Goal: Task Accomplishment & Management: Use online tool/utility

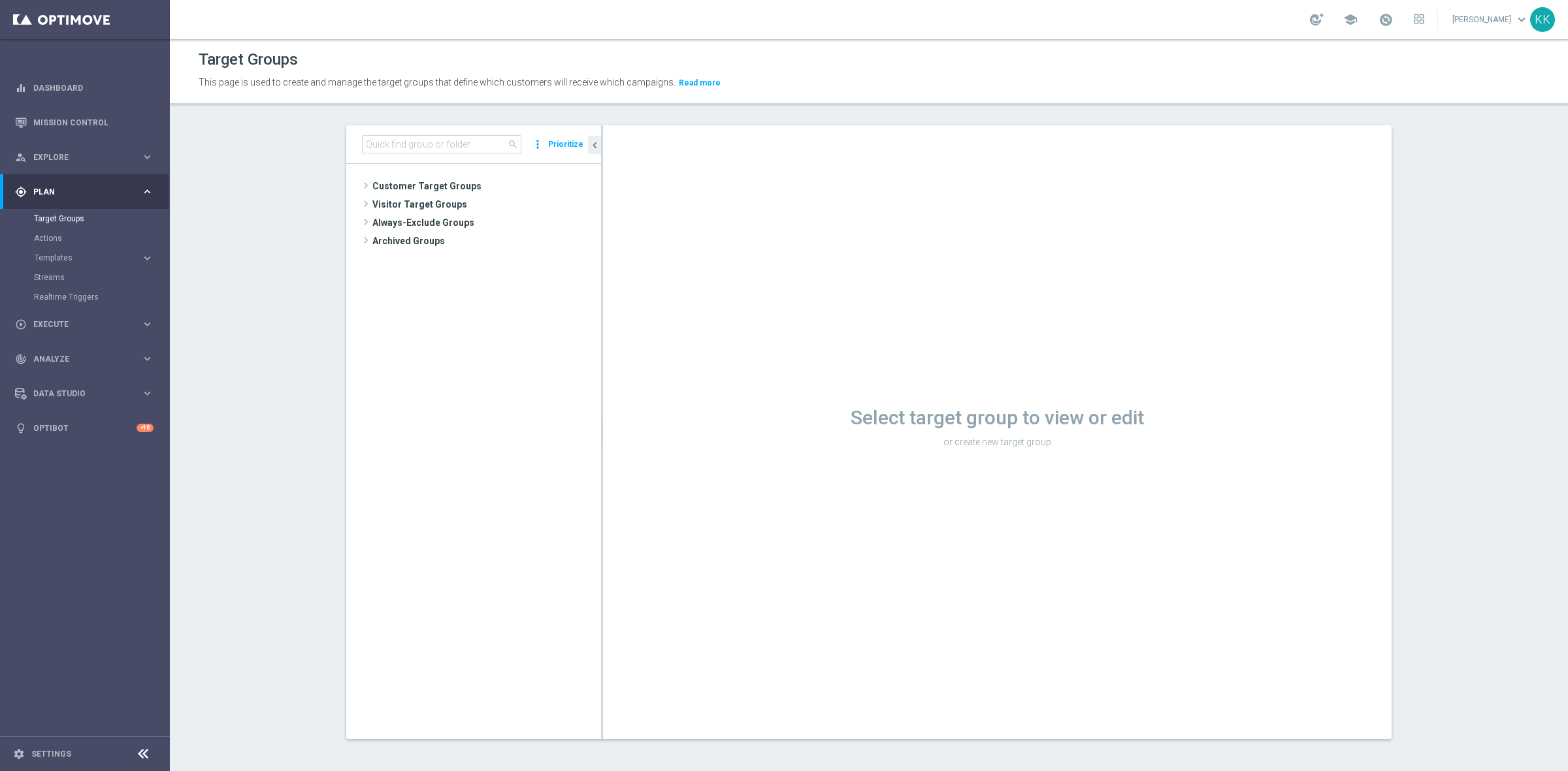
click at [61, 253] on button "Templates keyboard_arrow_right" at bounding box center [94, 257] width 120 height 10
click at [62, 274] on link "Optimail" at bounding box center [88, 277] width 95 height 10
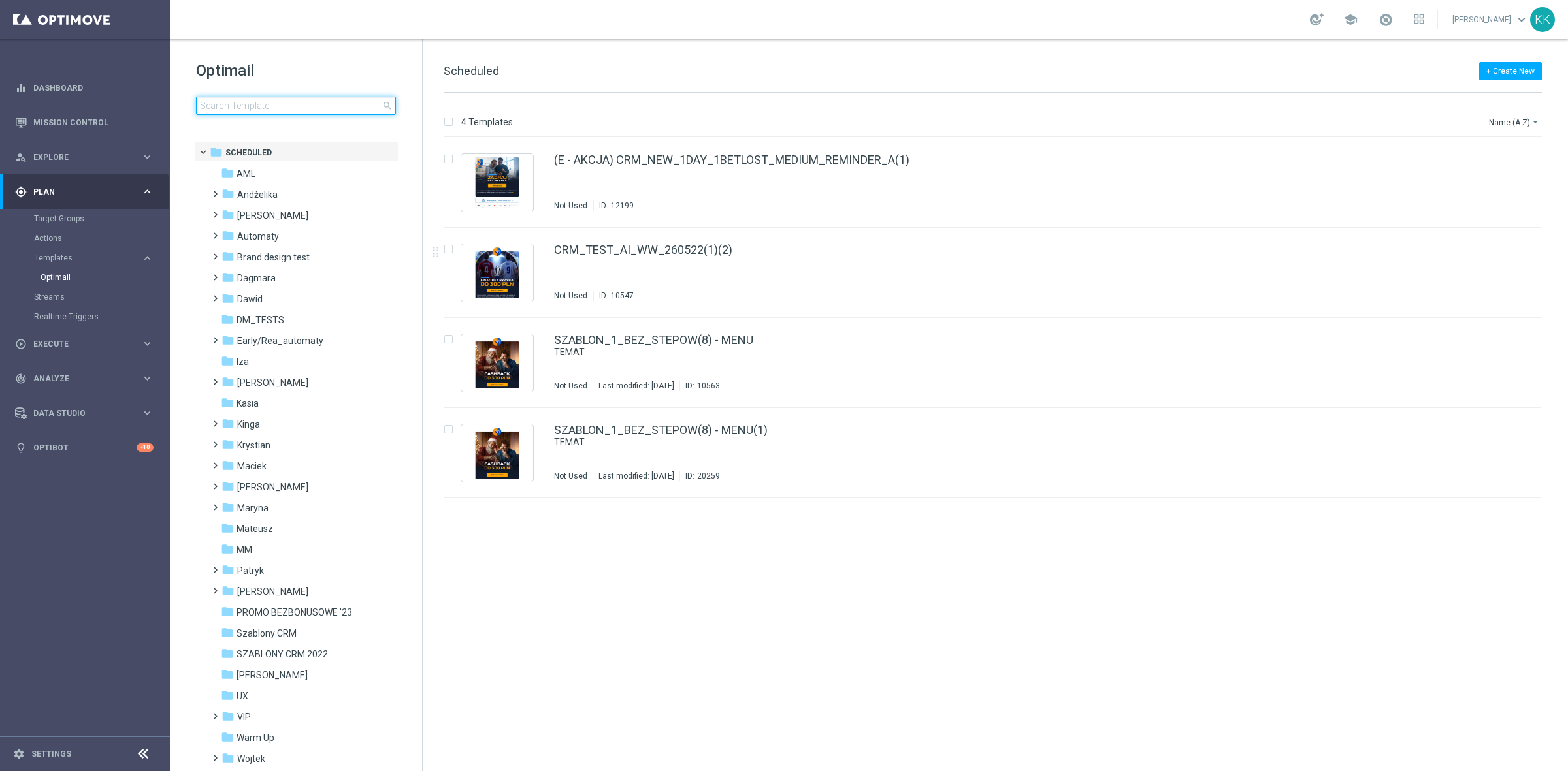
click at [294, 105] on input at bounding box center [296, 106] width 200 height 18
type input "PL"
click at [288, 409] on div "folder [GEOGRAPHIC_DATA]" at bounding box center [296, 404] width 150 height 15
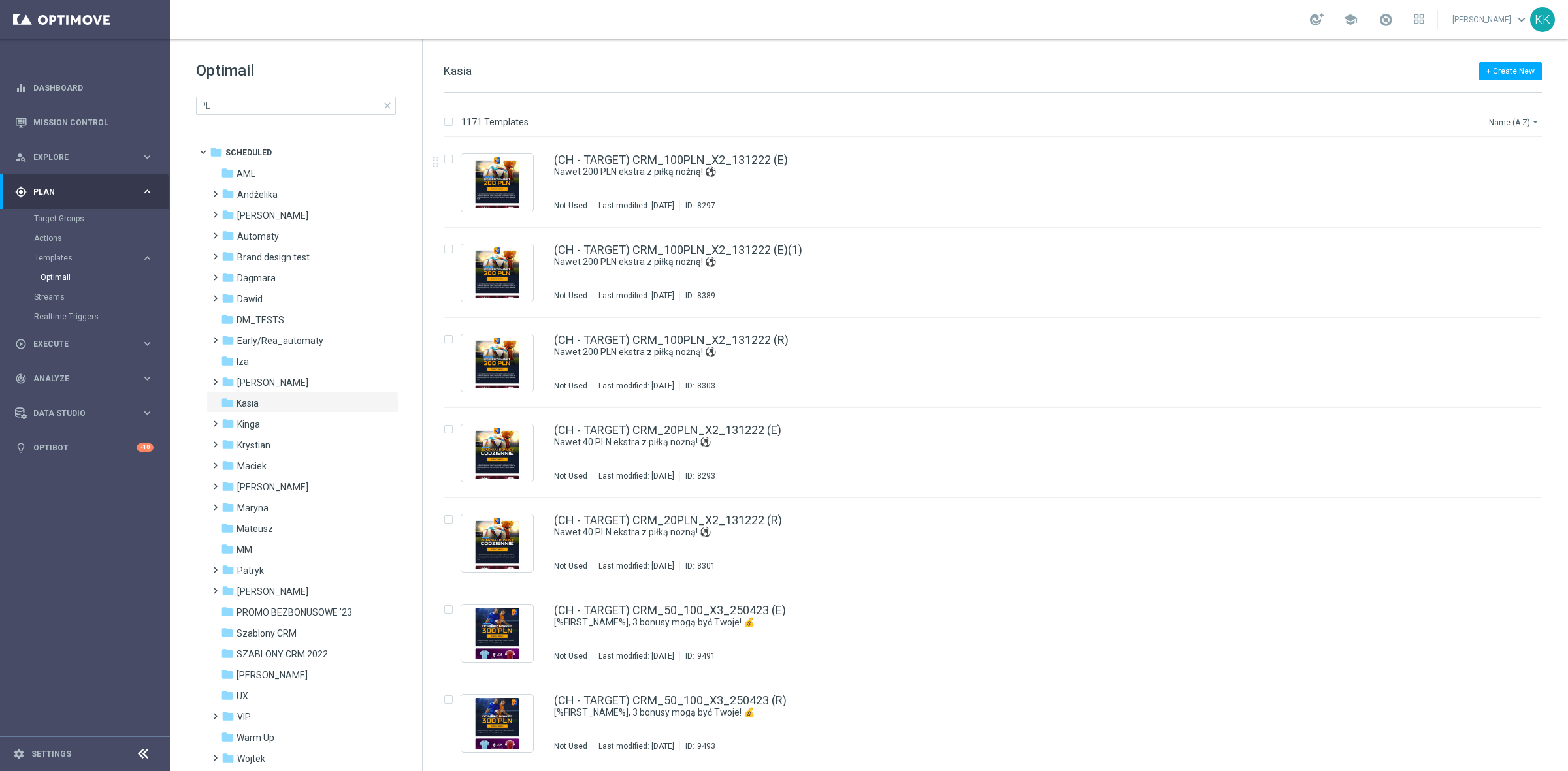
click at [1520, 115] on button "Name (A-Z) arrow_drop_down" at bounding box center [1515, 122] width 54 height 16
click at [1507, 185] on div "Date Modified (Newest)" at bounding box center [1492, 180] width 88 height 9
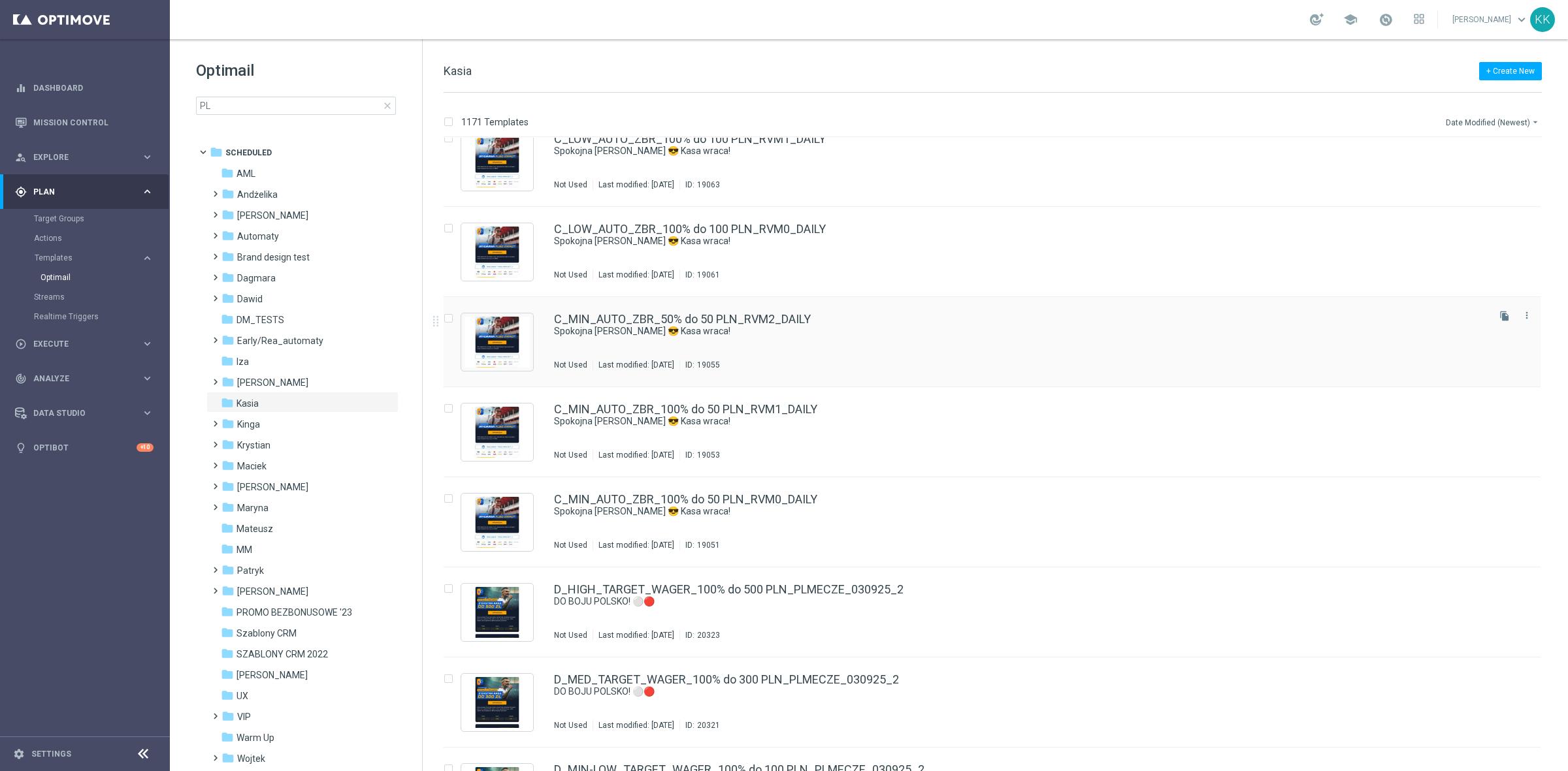
scroll to position [3870, 0]
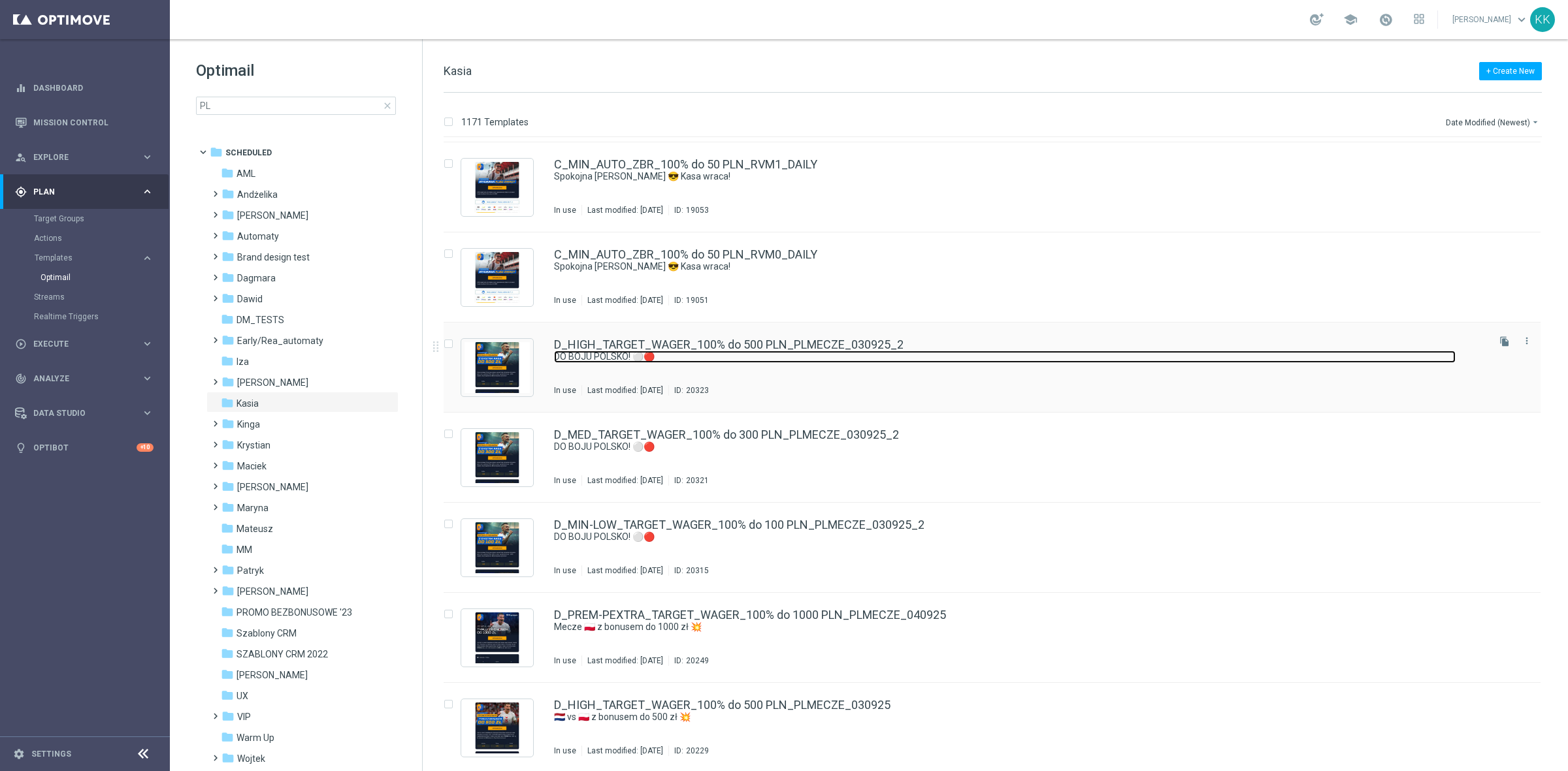
click at [729, 351] on link "DO BOJU POLSKO! ⚪🔴" at bounding box center [1005, 357] width 902 height 13
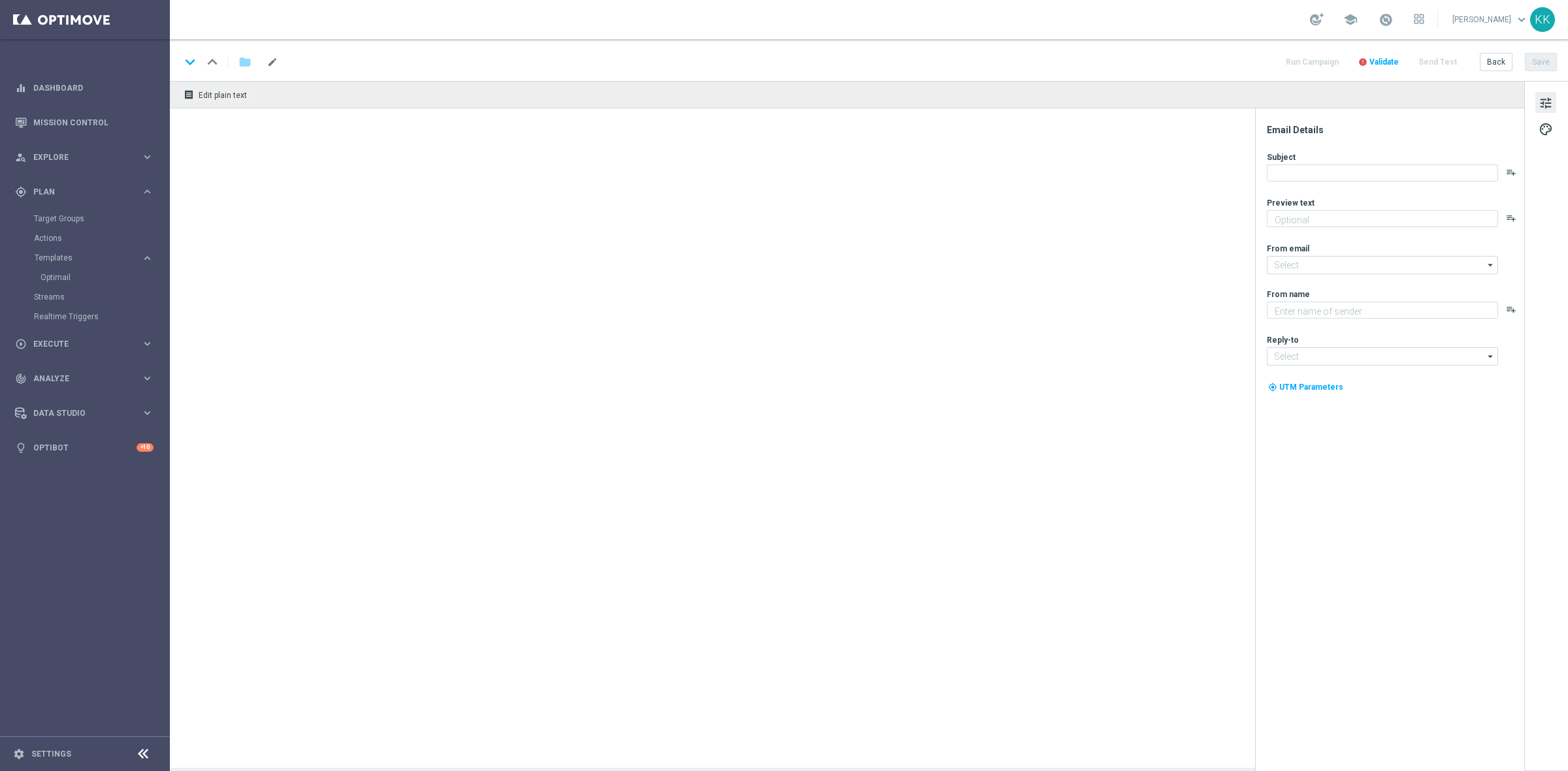
type textarea "Typuj 🇵🇱 vs 🇫🇮 z bonusem do 500 zł 💸"
type textarea "STS"
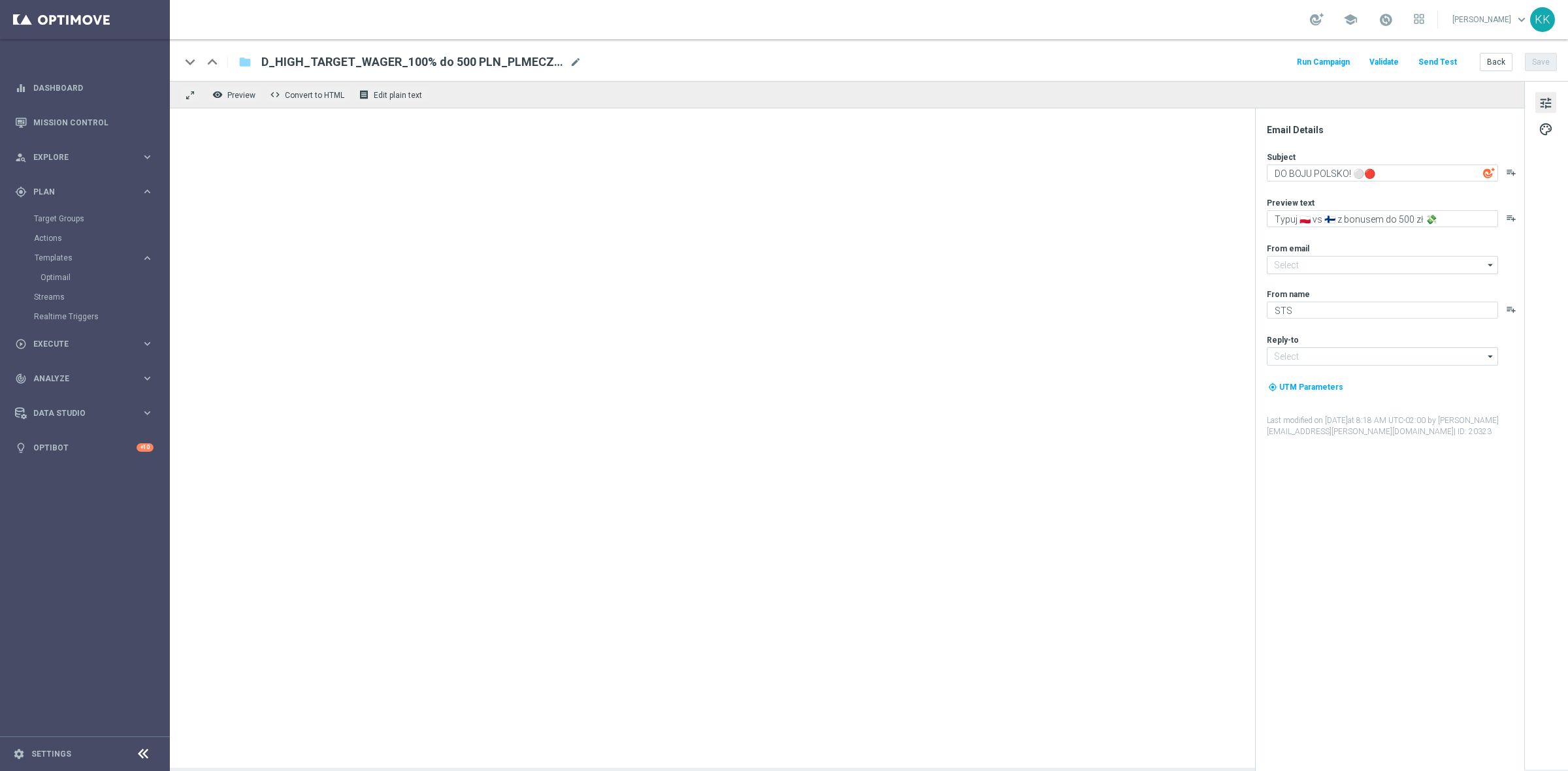
type input "[EMAIL_ADDRESS][DOMAIN_NAME]"
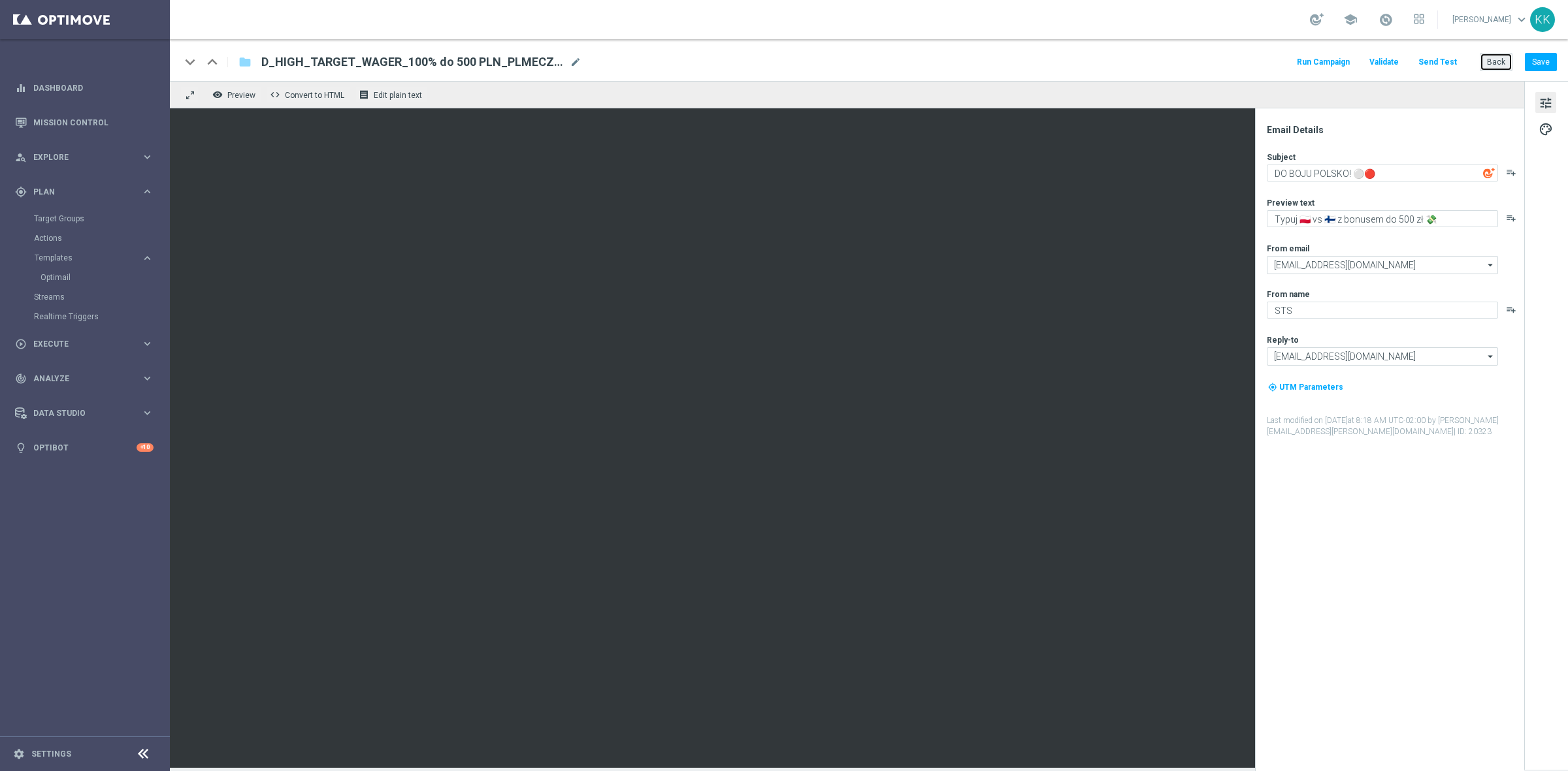
click at [1488, 54] on button "Back" at bounding box center [1496, 62] width 33 height 18
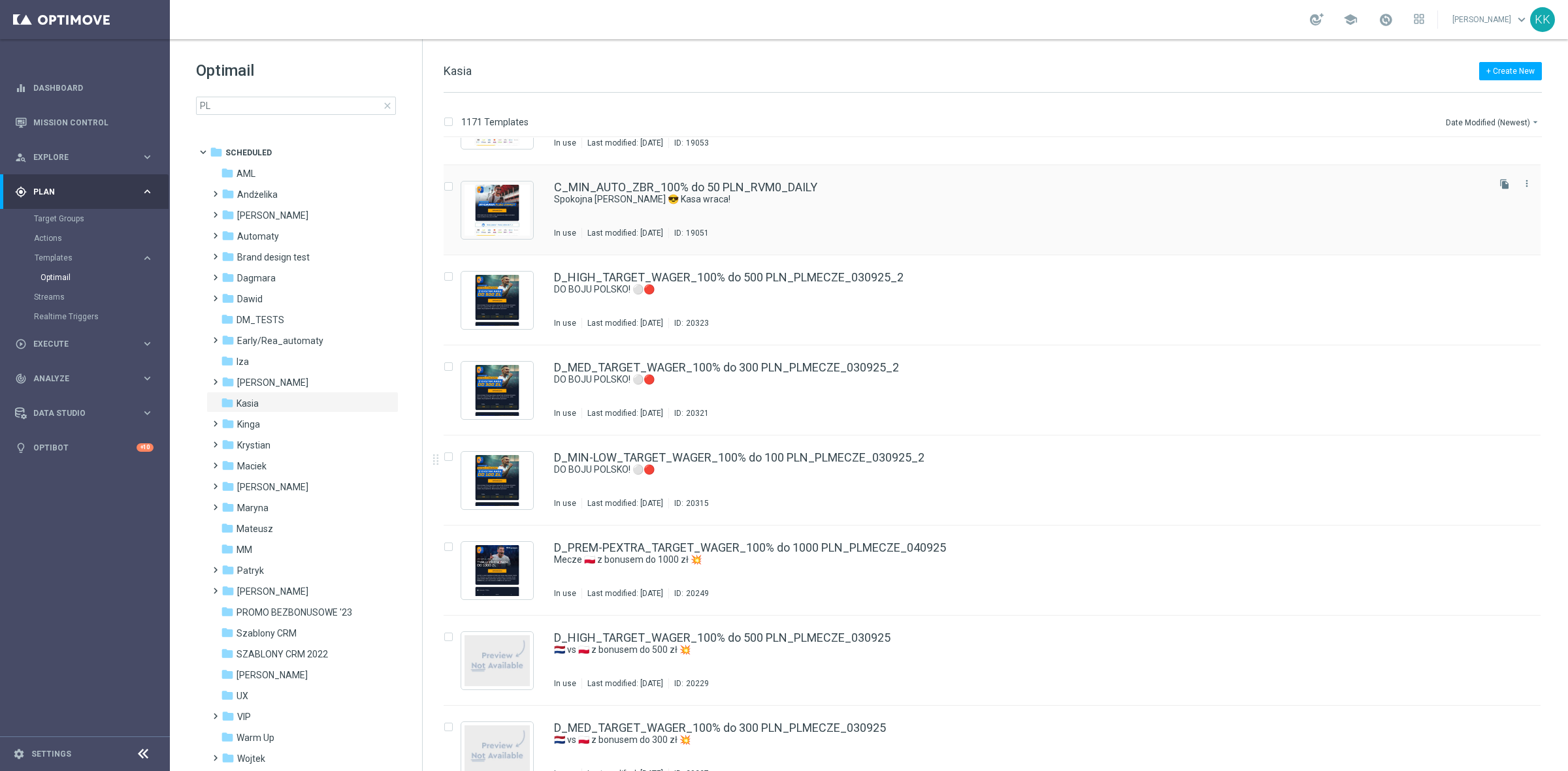
scroll to position [3952, 0]
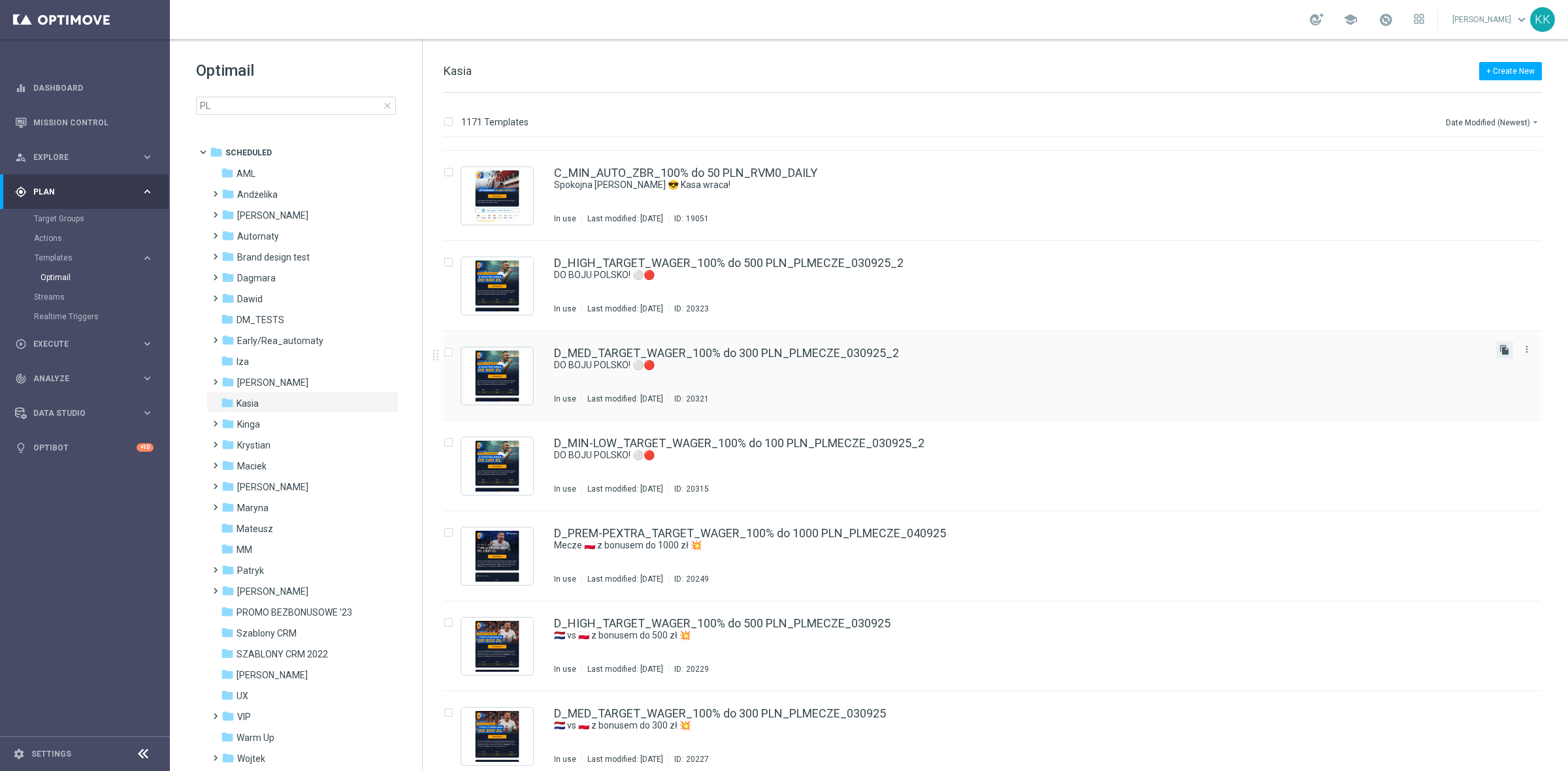
click at [1501, 344] on icon "file_copy" at bounding box center [1505, 349] width 10 height 10
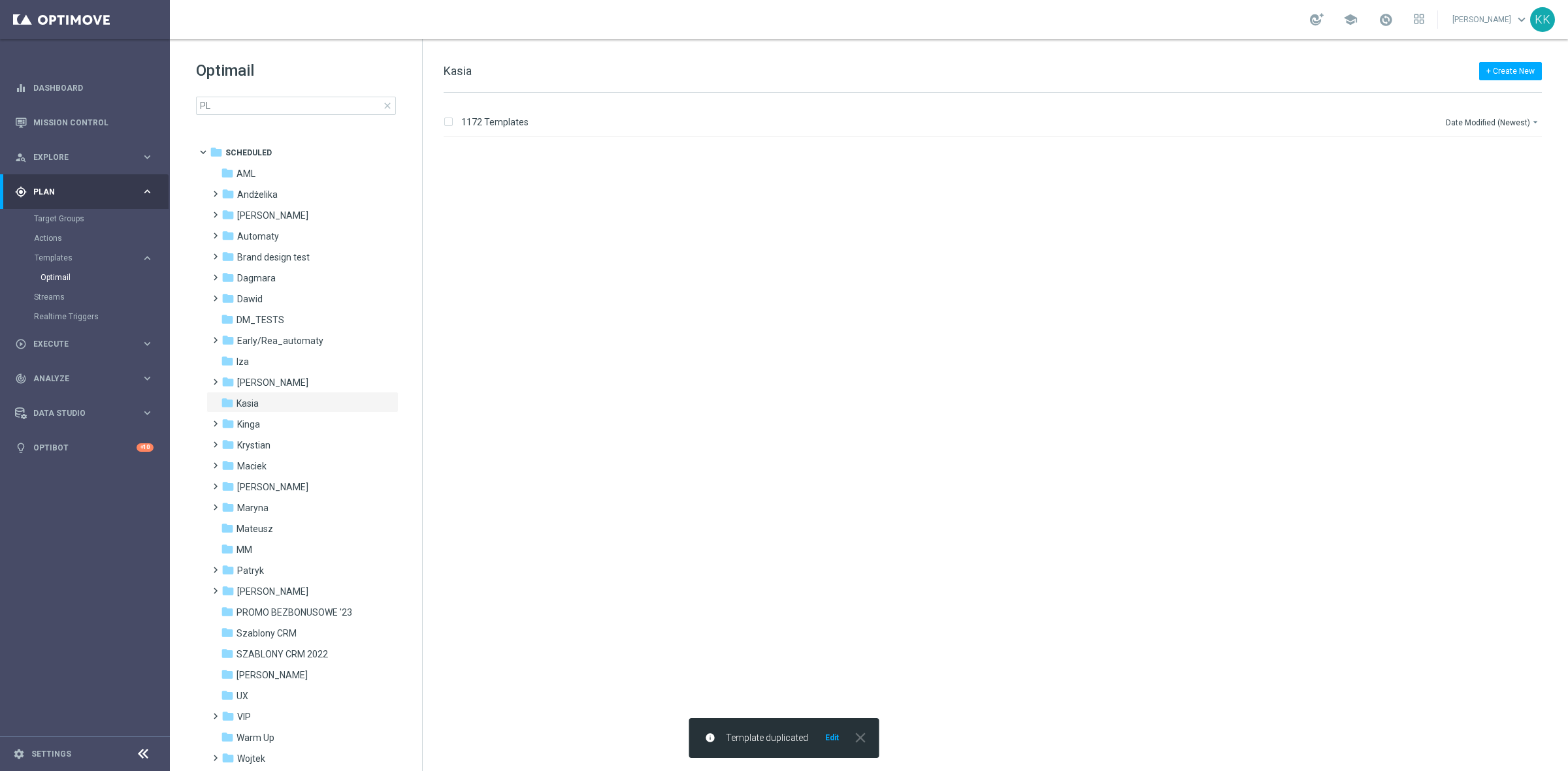
scroll to position [0, 0]
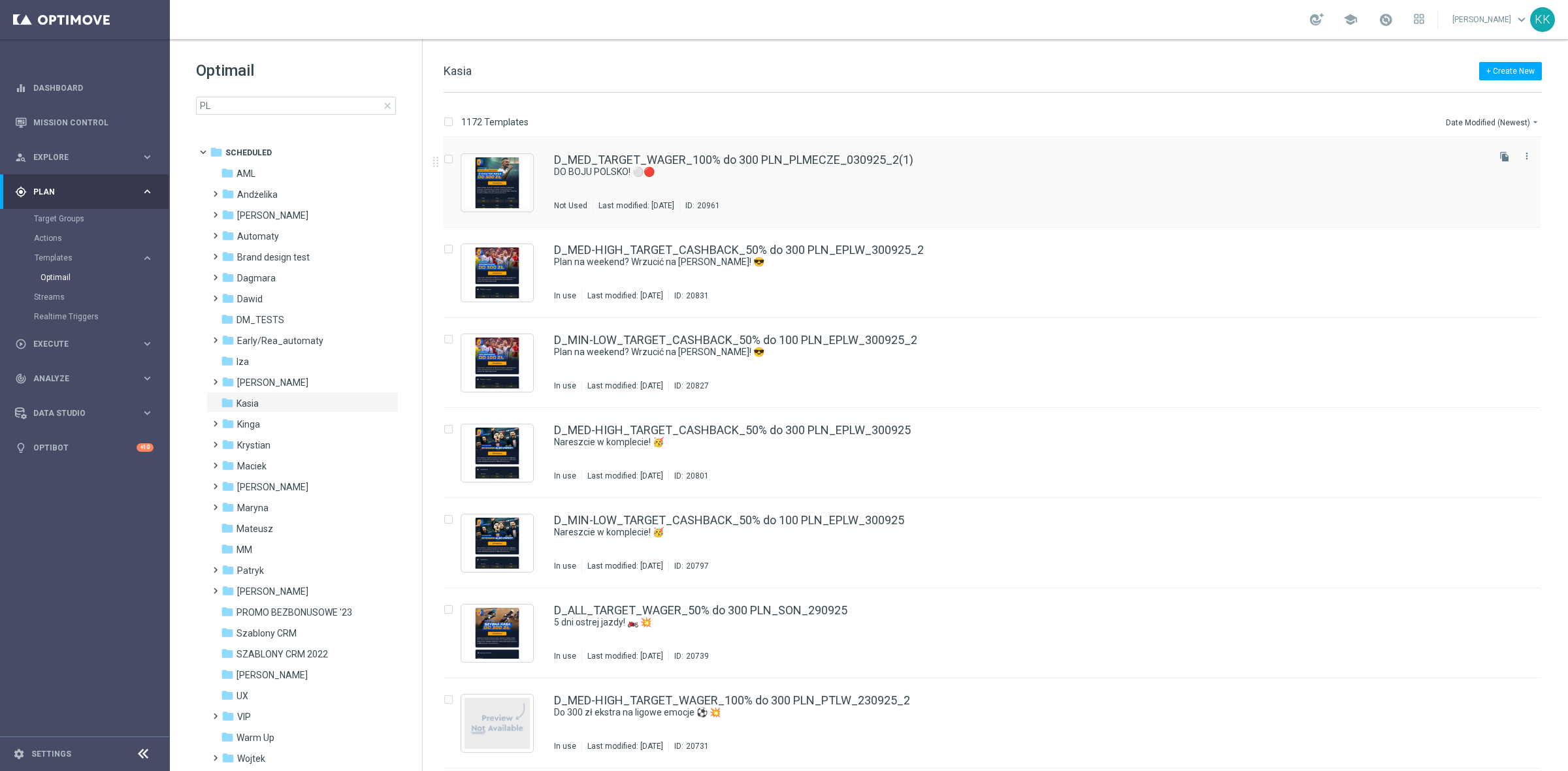
click at [1114, 205] on div "Not Used Last modified: [DATE] ID: 20961" at bounding box center [1020, 205] width 932 height 10
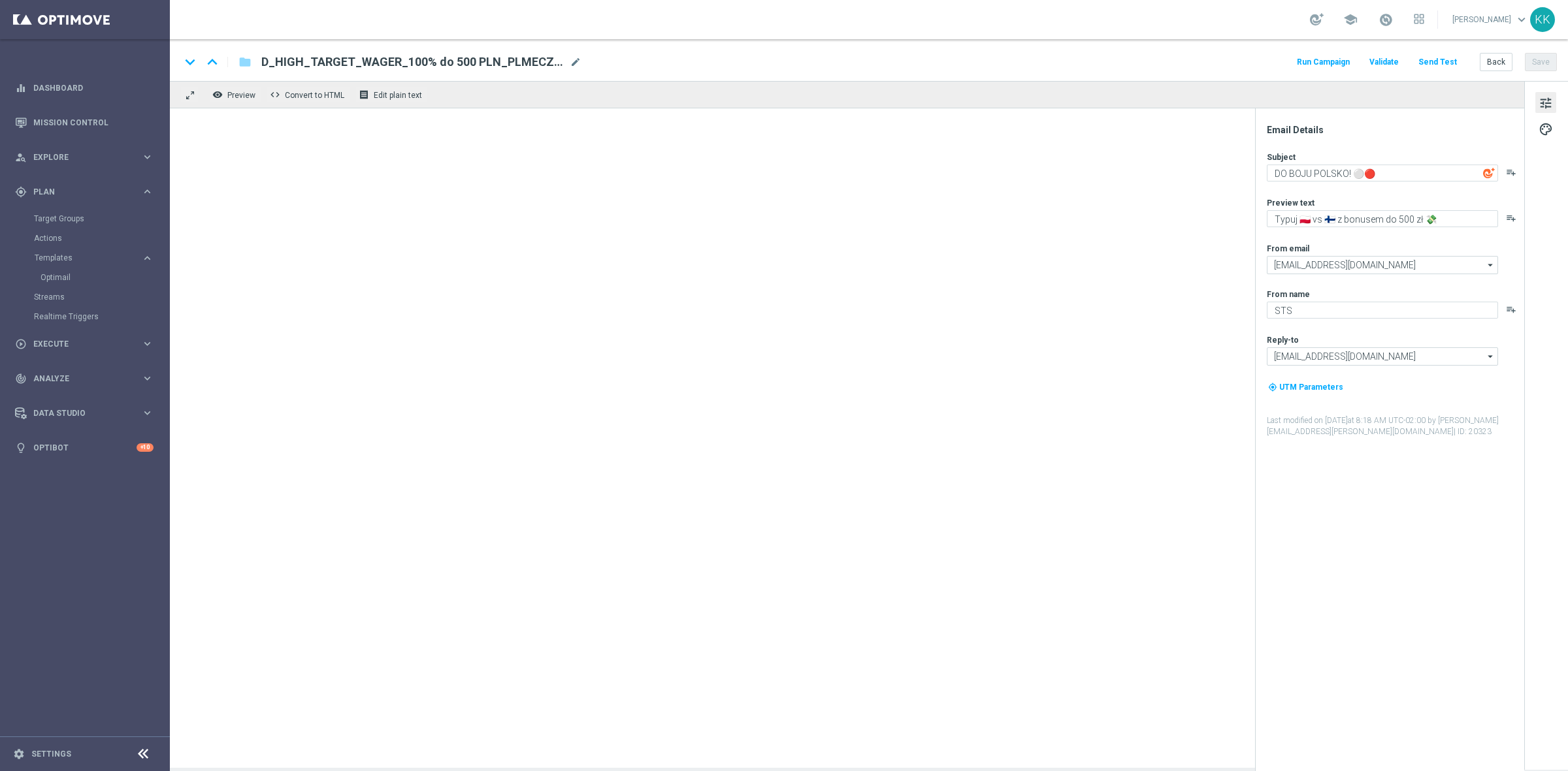
type textarea "Typuj 🇵🇱 vs 🇫🇮 z bonusem do 300 zł 💸"
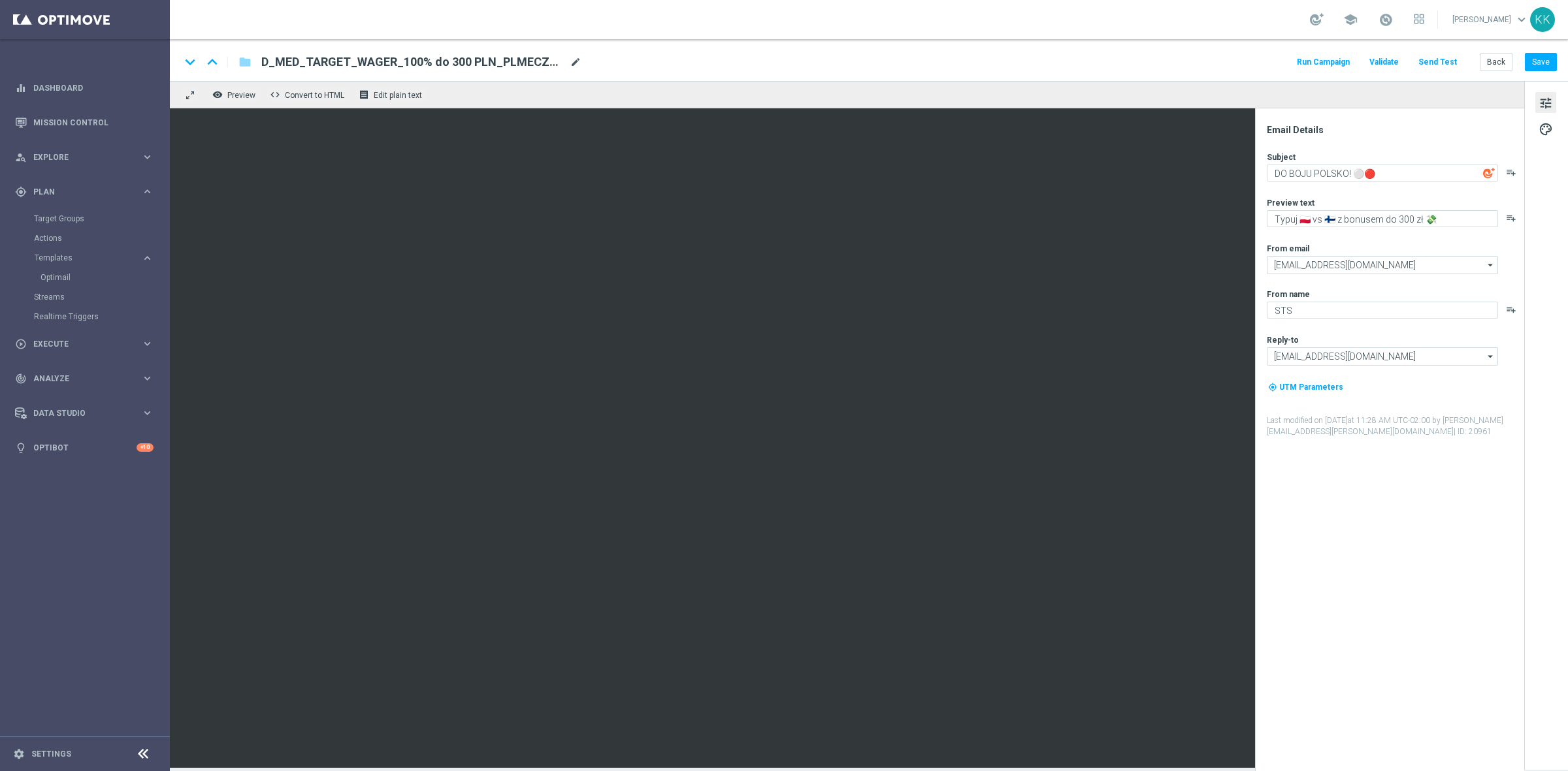
click at [580, 65] on span "mode_edit" at bounding box center [575, 62] width 12 height 12
drag, startPoint x: 547, startPoint y: 57, endPoint x: 116, endPoint y: 49, distance: 431.1
click at [154, 49] on main "equalizer Dashboard Mission Control" at bounding box center [784, 386] width 1568 height 771
type input "POLSKAAAAAA"
click at [854, 40] on div "keyboard_arrow_down keyboard_arrow_up folder POLSKAAAAAA Run Campaign Validate …" at bounding box center [869, 60] width 1398 height 42
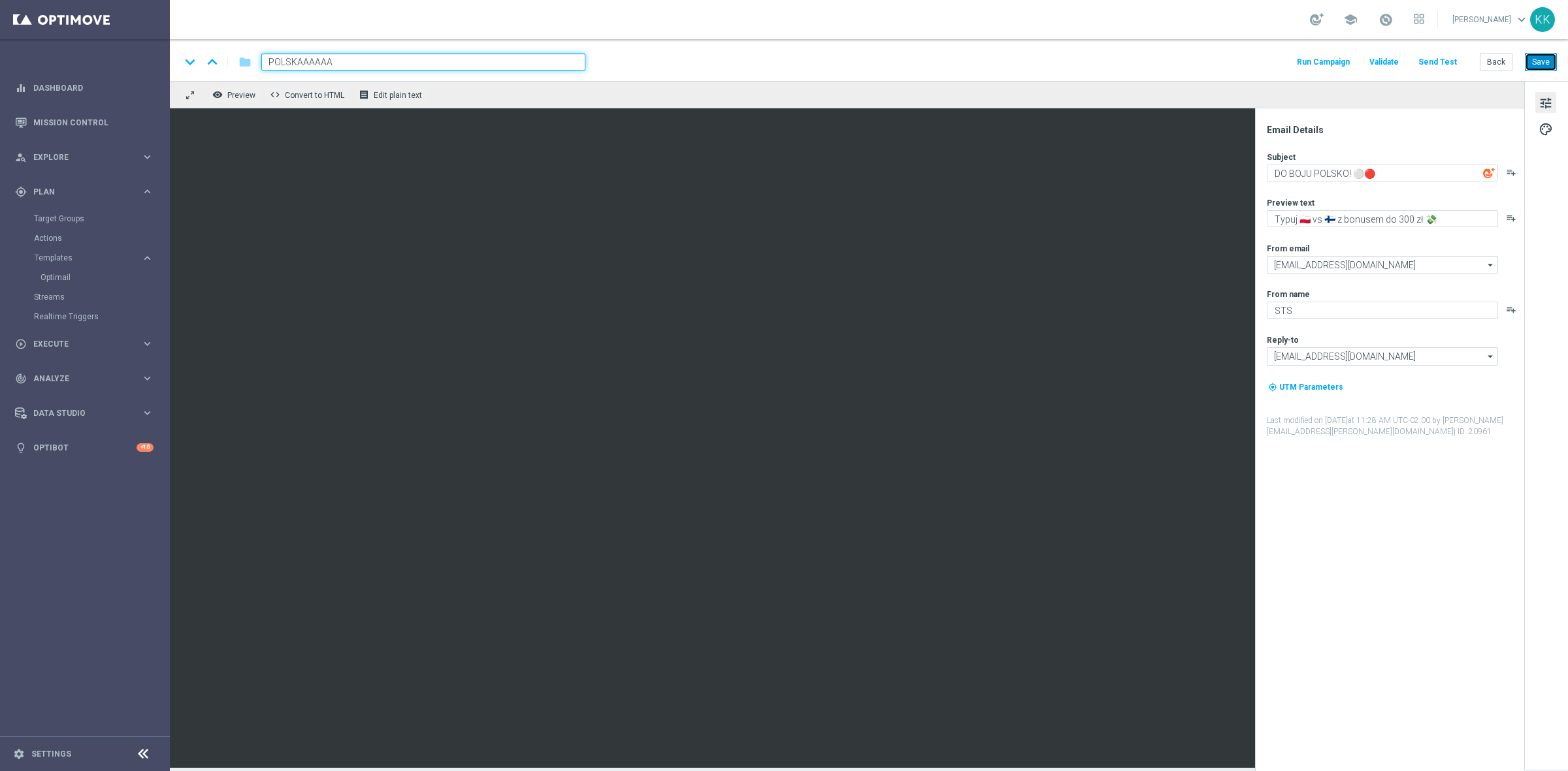
click at [1540, 56] on button "Save" at bounding box center [1541, 62] width 32 height 18
click at [1349, 168] on textarea "DO BOJU POLSKO! ⚪🔴" at bounding box center [1383, 173] width 231 height 17
click at [1348, 170] on textarea "DO BOJU POLSKO! ⚪🔴" at bounding box center [1383, 173] width 231 height 17
paste textarea "Mecze Polski = bonus do zgarnięcia! 💰"
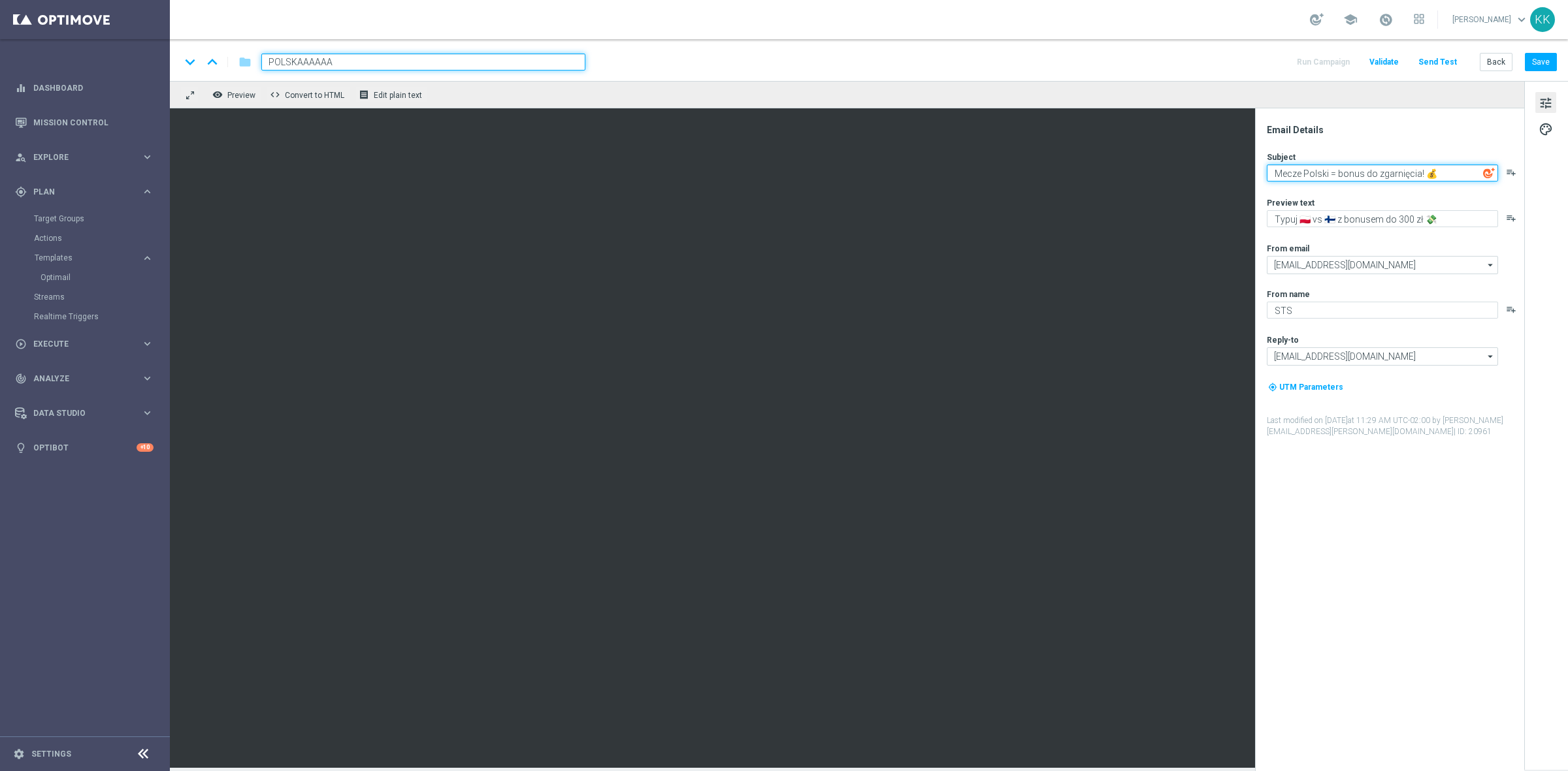
type textarea "Mecze Polski = bonus do zgarnięcia! 💰"
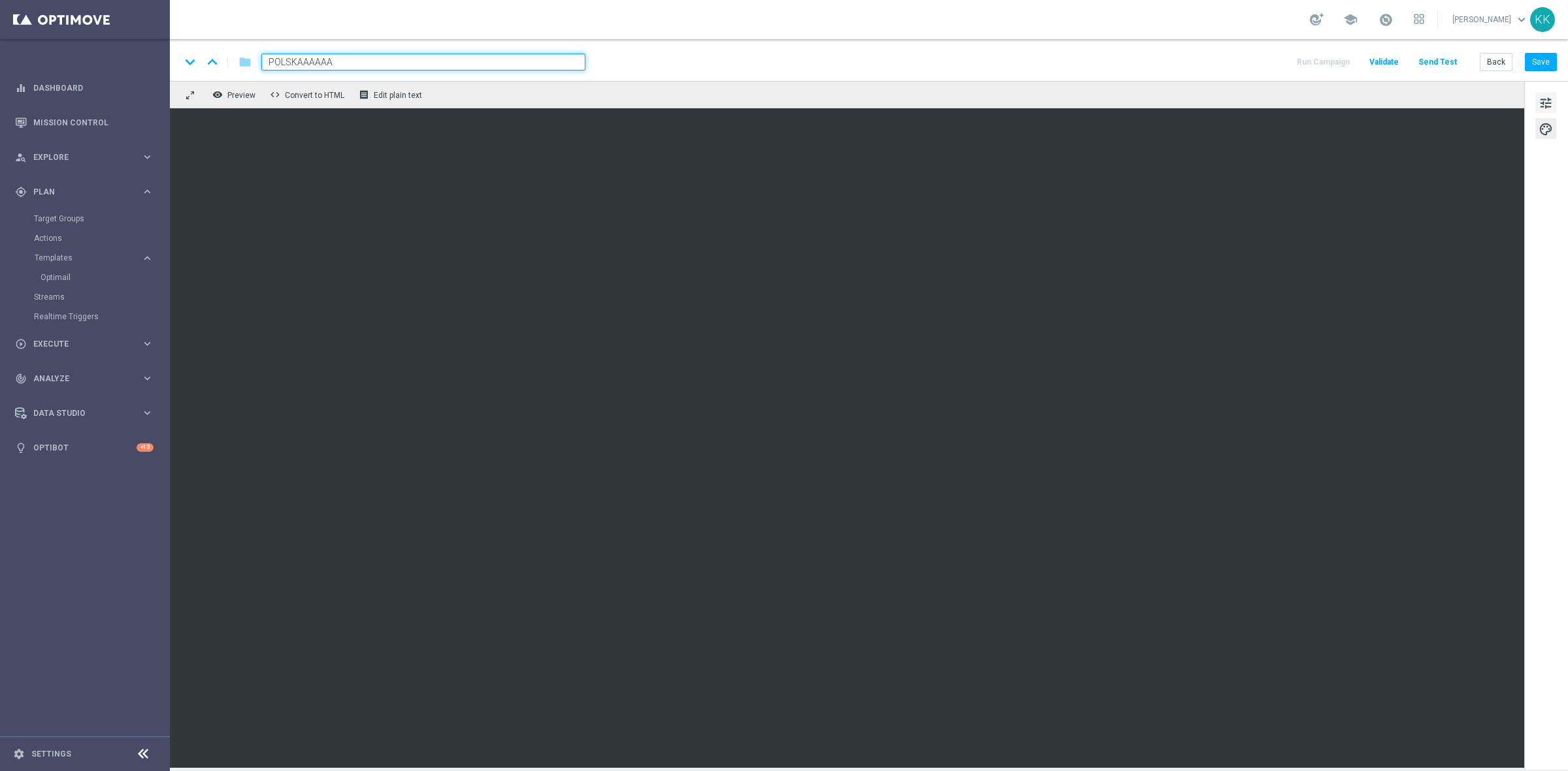
click at [1533, 100] on div "tune palette" at bounding box center [1546, 425] width 44 height 689
click at [1540, 99] on span "tune" at bounding box center [1546, 103] width 15 height 17
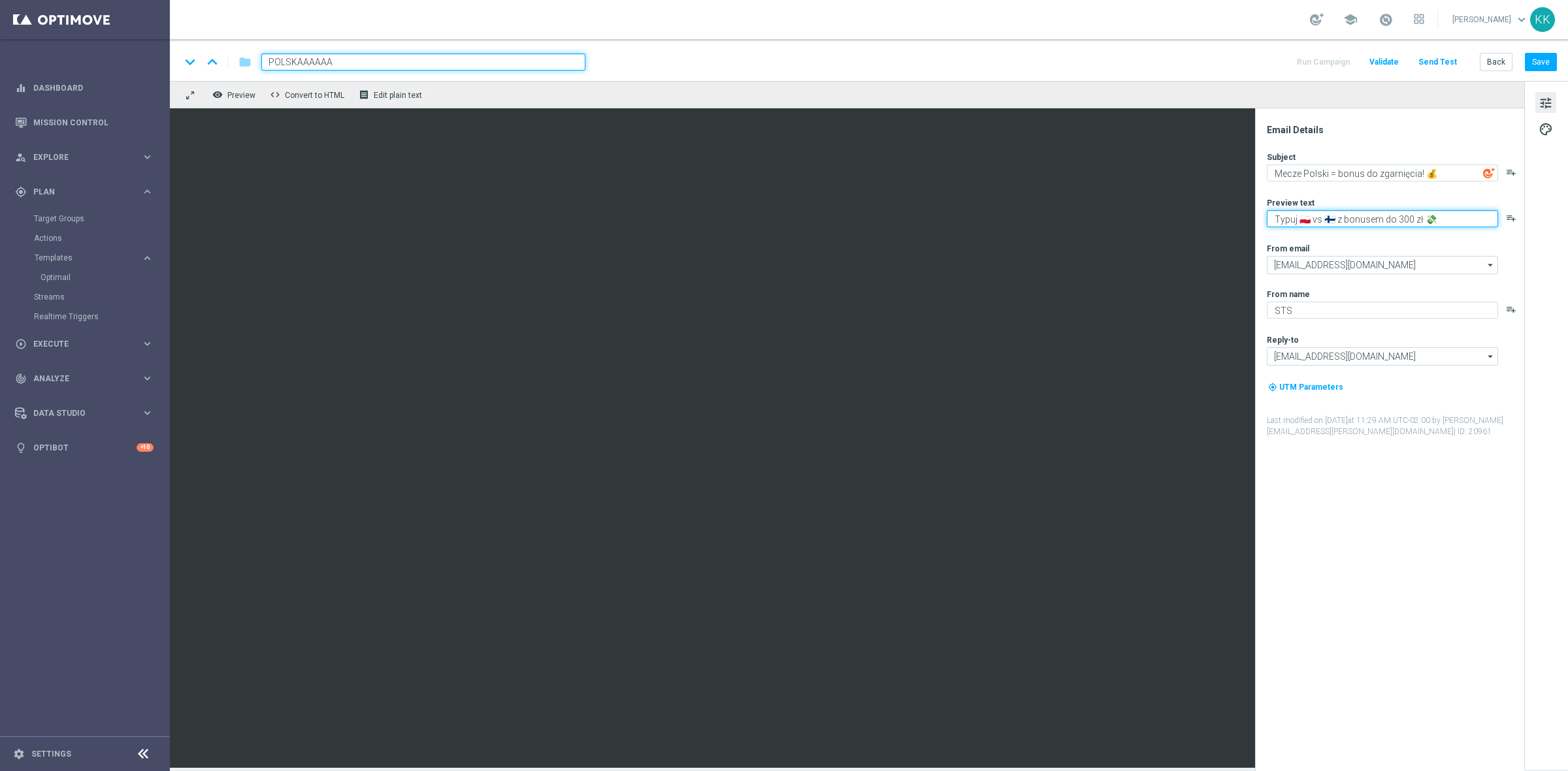
click at [1384, 219] on textarea "Typuj 🇵🇱 vs 🇫🇮 z bonusem do 300 zł 💸" at bounding box center [1383, 218] width 231 height 17
click at [1383, 220] on textarea "Typuj 🇵🇱 vs 🇫🇮 z bonusem do 300 zł 💸" at bounding box center [1383, 218] width 231 height 17
paste textarea "Do 200 zł od wpłaty"
type textarea "Do 200 zł od wpłaty 💸"
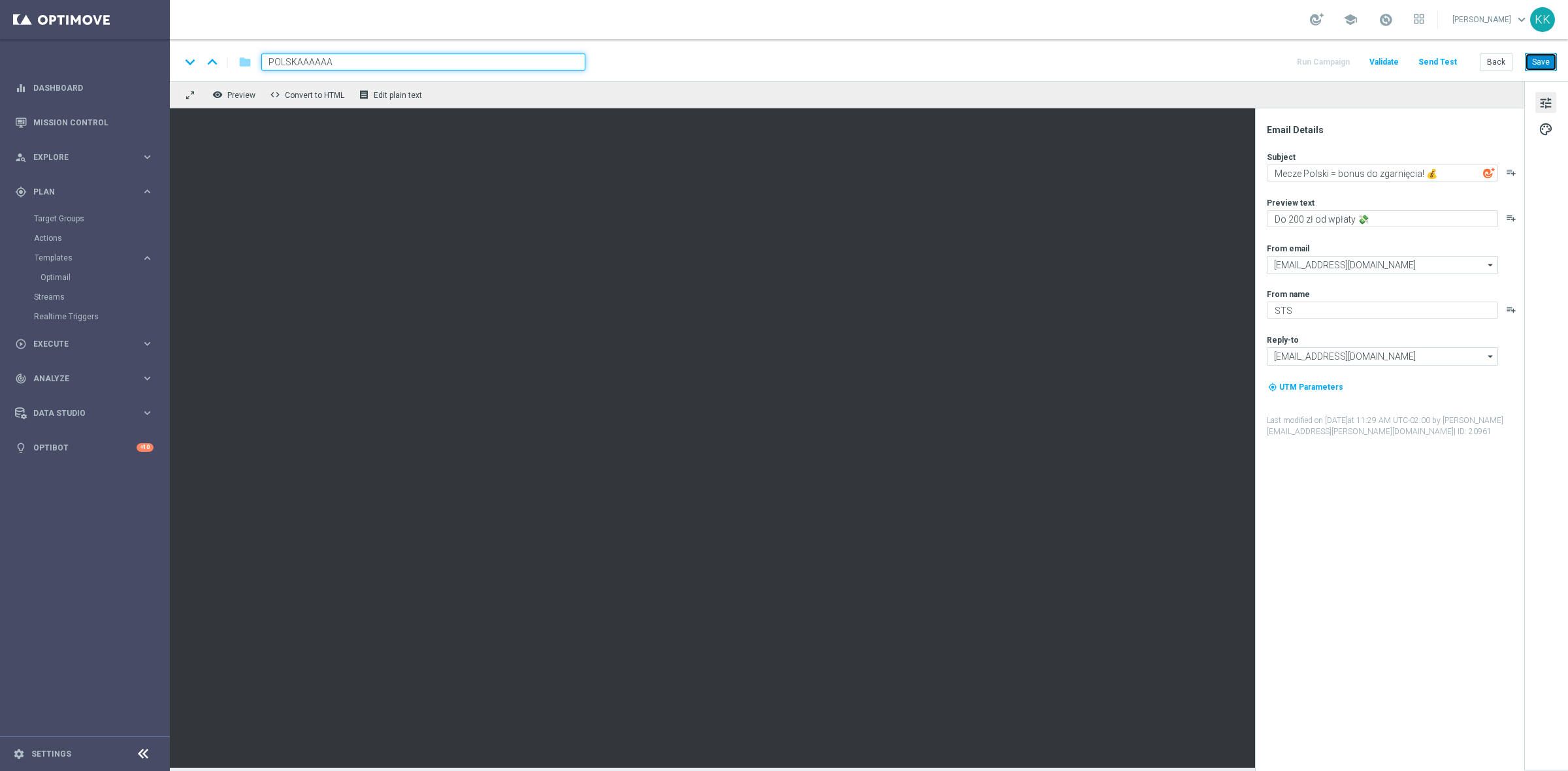
click at [1553, 58] on button "Save" at bounding box center [1541, 62] width 32 height 18
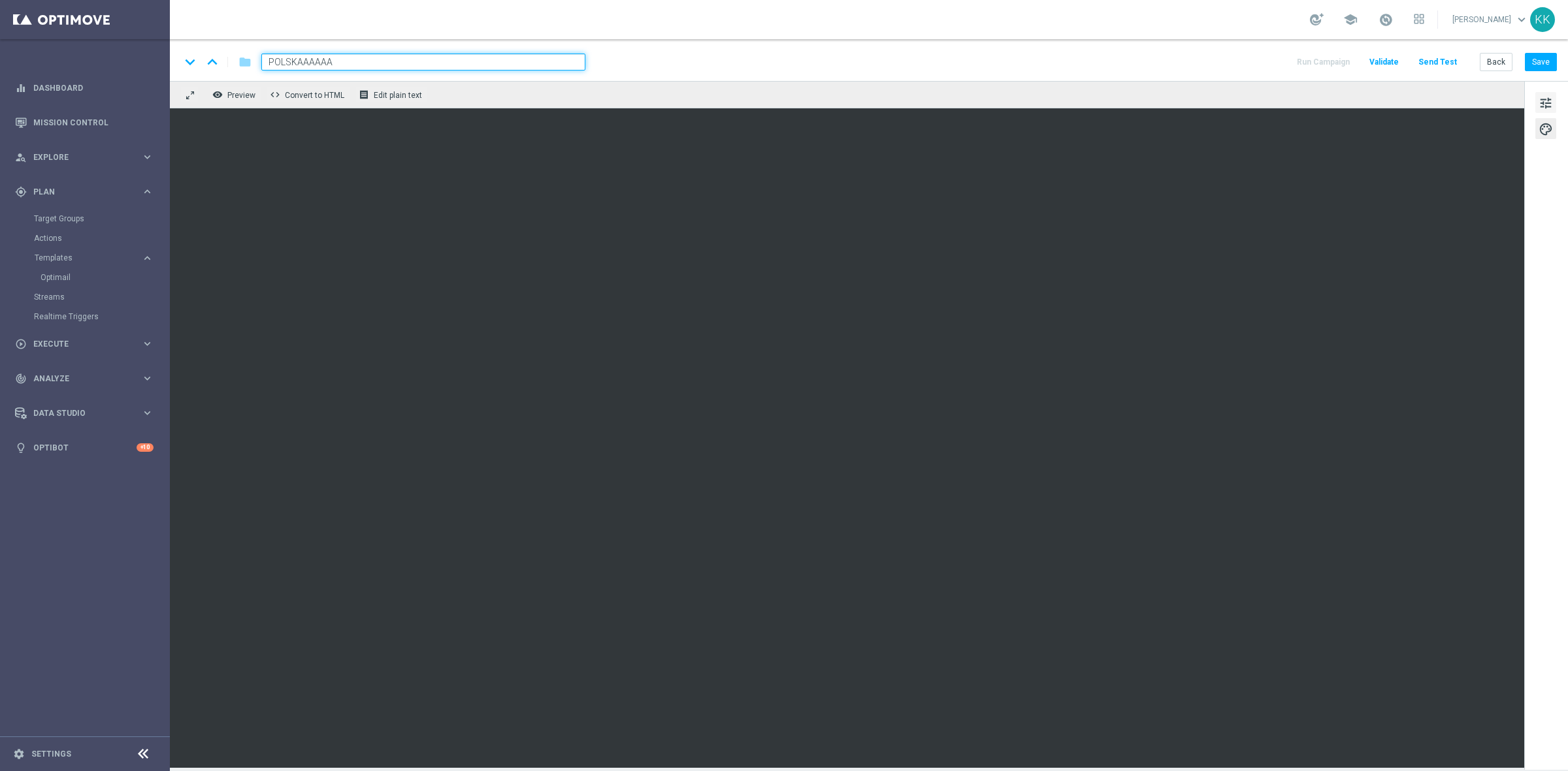
click at [1539, 93] on button "tune" at bounding box center [1546, 102] width 21 height 21
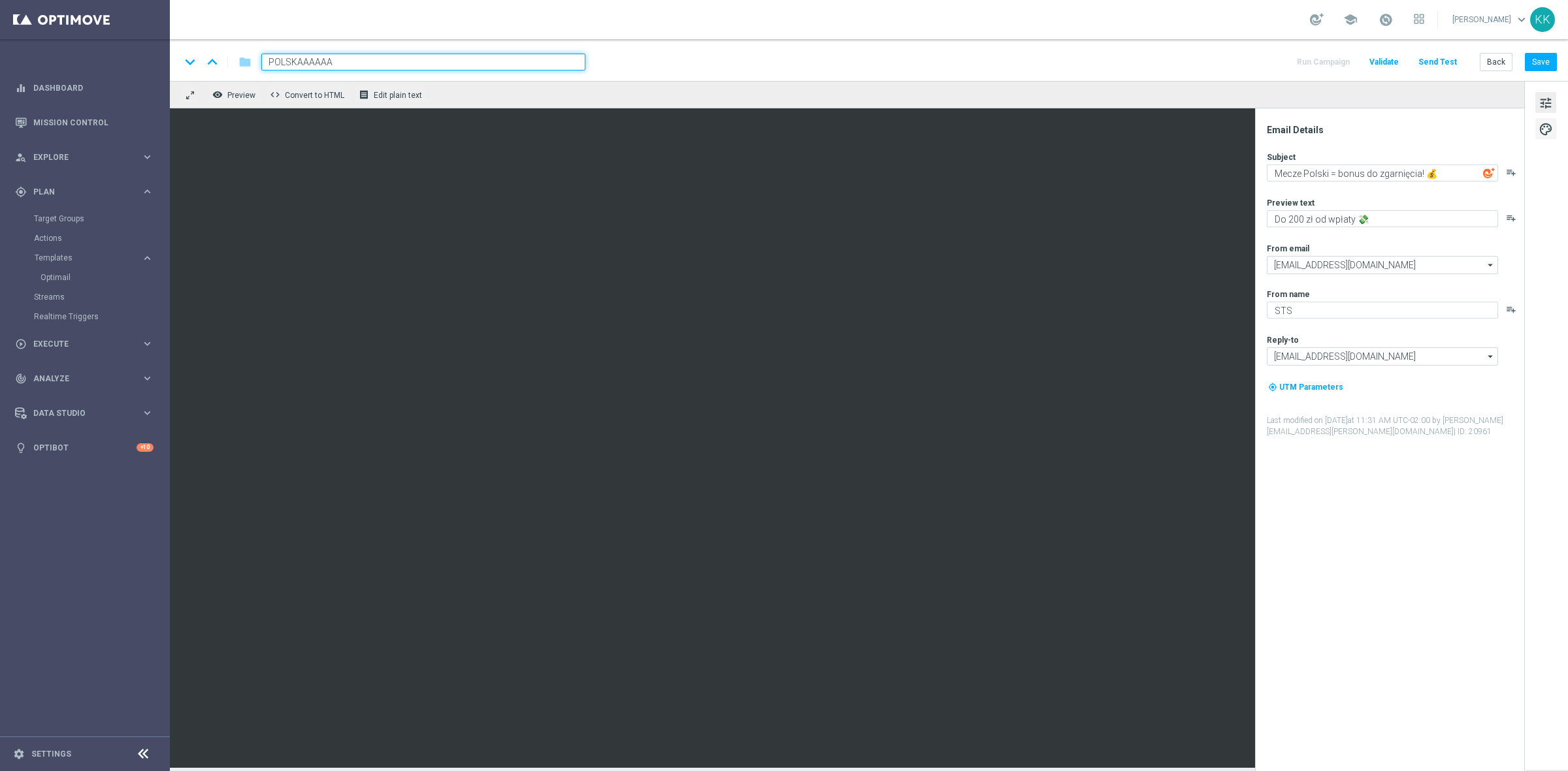
click at [1544, 127] on span "palette" at bounding box center [1546, 129] width 15 height 17
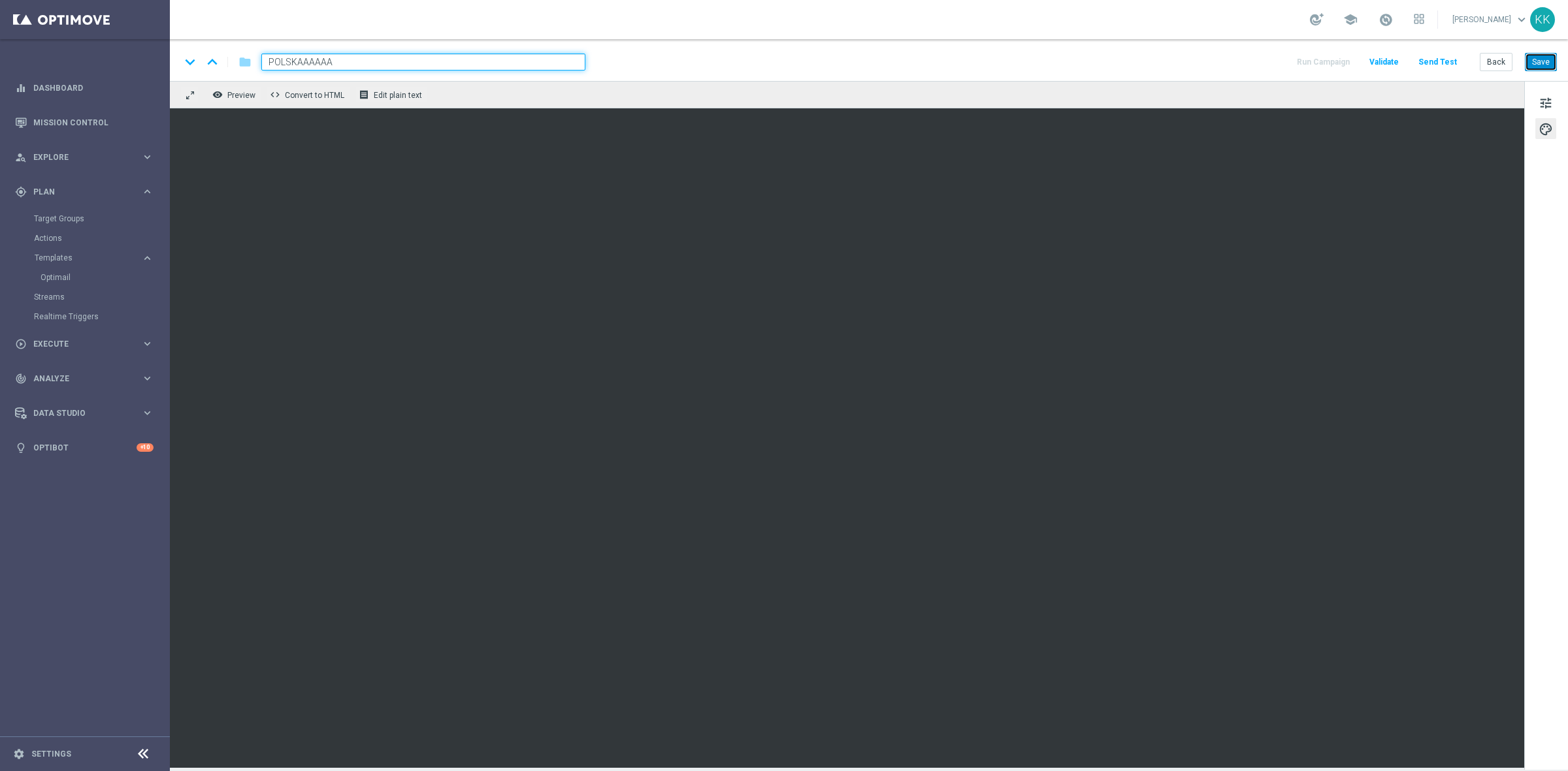
click at [1549, 56] on button "Save" at bounding box center [1541, 62] width 32 height 18
click at [1541, 54] on button "Save" at bounding box center [1541, 62] width 32 height 18
click at [1547, 60] on button "Save" at bounding box center [1541, 62] width 32 height 18
click at [1551, 100] on span "tune" at bounding box center [1546, 103] width 15 height 17
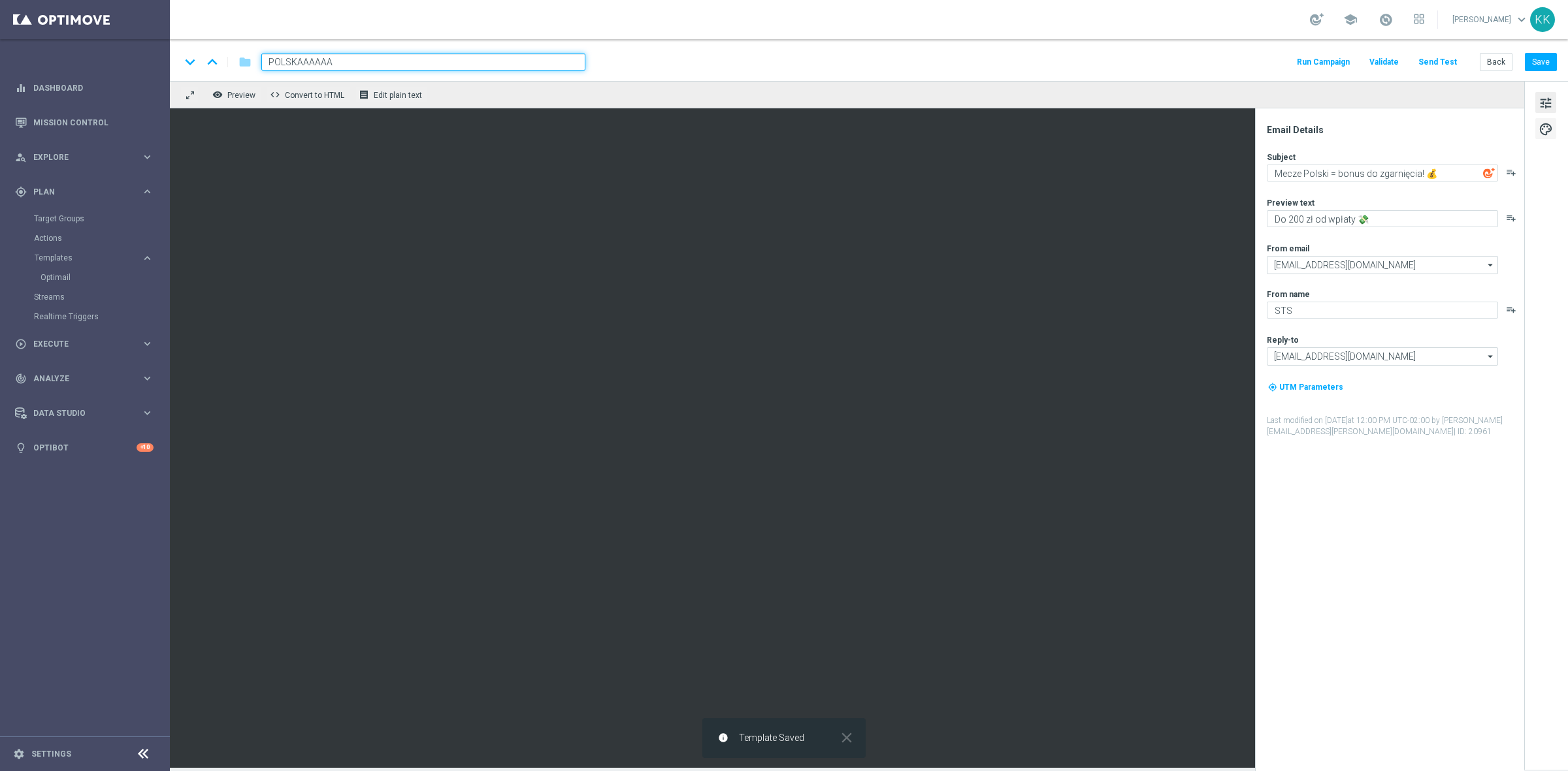
click at [1544, 132] on span "palette" at bounding box center [1546, 129] width 15 height 17
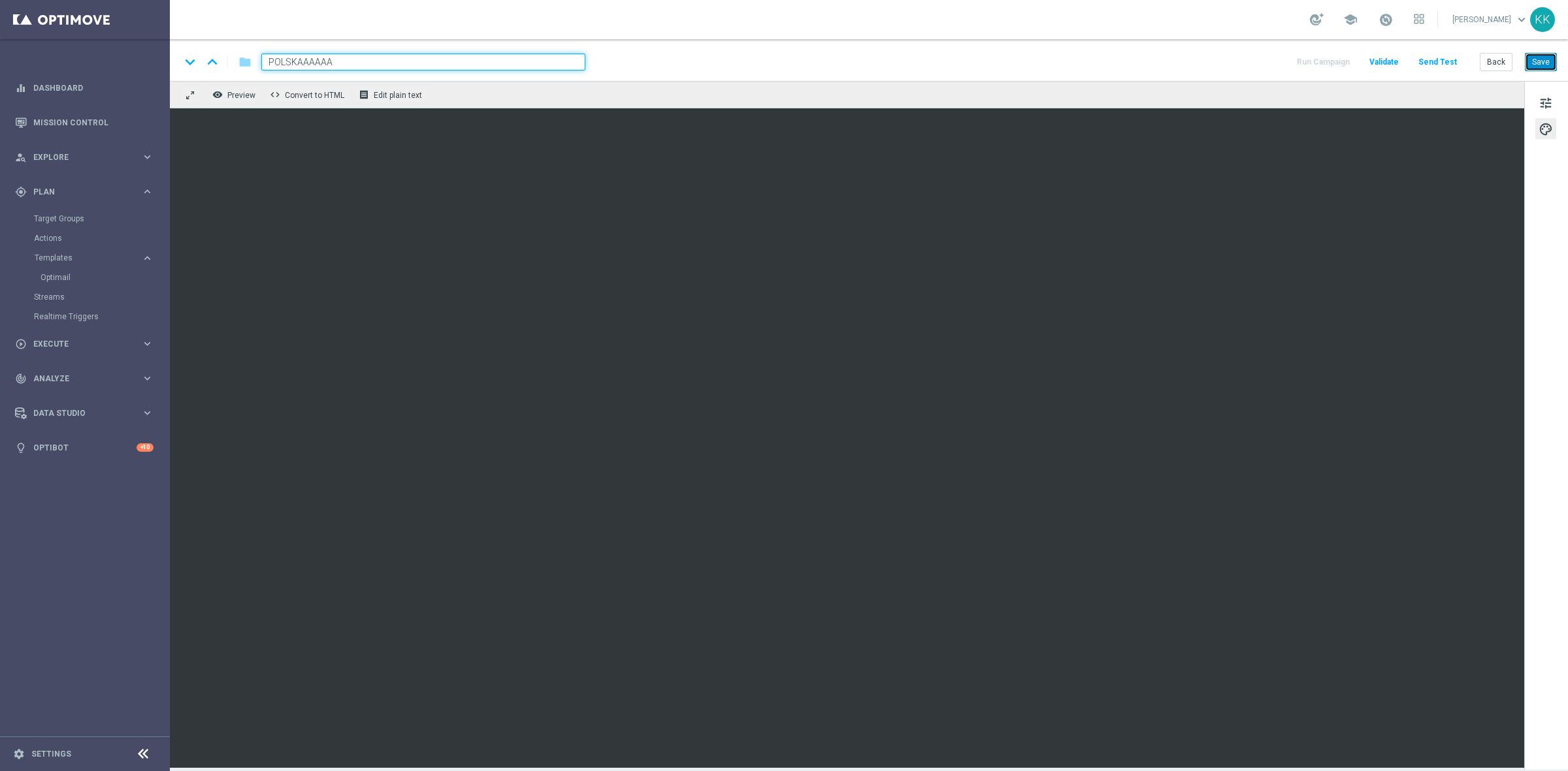
click at [1553, 56] on button "Save" at bounding box center [1541, 62] width 32 height 18
click at [1537, 65] on button "Save" at bounding box center [1541, 62] width 32 height 18
click at [1526, 64] on button "Save" at bounding box center [1541, 62] width 32 height 18
